Goal: Find contact information

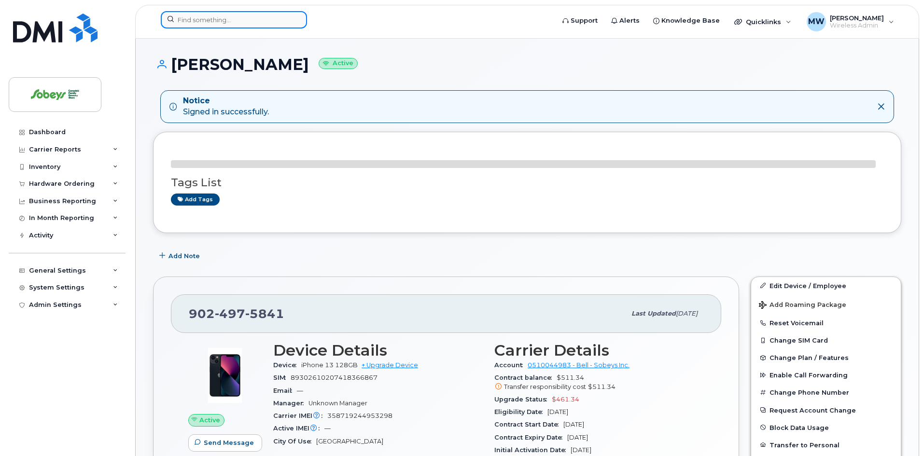
click at [216, 18] on input at bounding box center [234, 19] width 146 height 17
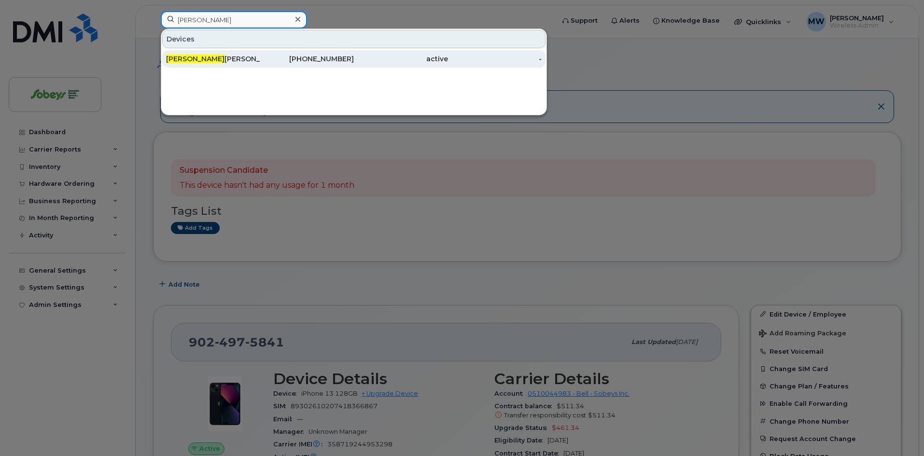
type input "[PERSON_NAME]"
click at [210, 60] on div "[PERSON_NAME] [PERSON_NAME]" at bounding box center [213, 59] width 94 height 10
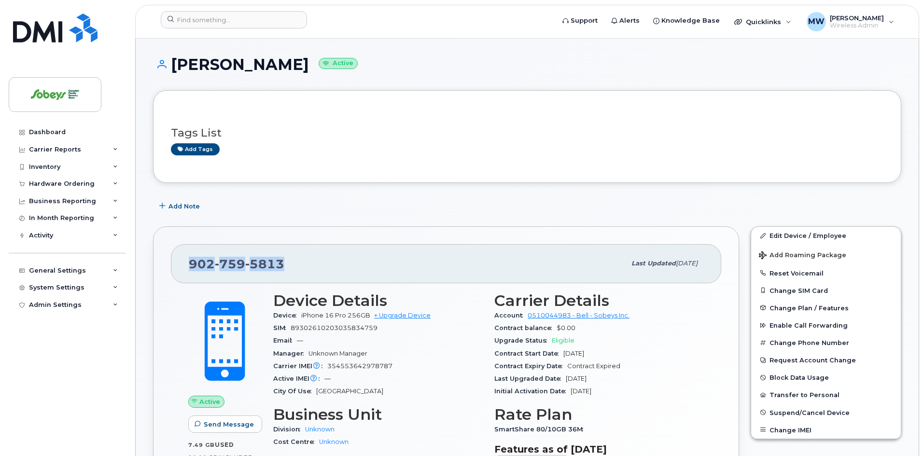
drag, startPoint x: 191, startPoint y: 261, endPoint x: 306, endPoint y: 264, distance: 114.5
click at [306, 264] on div "[PHONE_NUMBER]" at bounding box center [407, 264] width 437 height 20
copy span "[PHONE_NUMBER]"
